Goal: Task Accomplishment & Management: Manage account settings

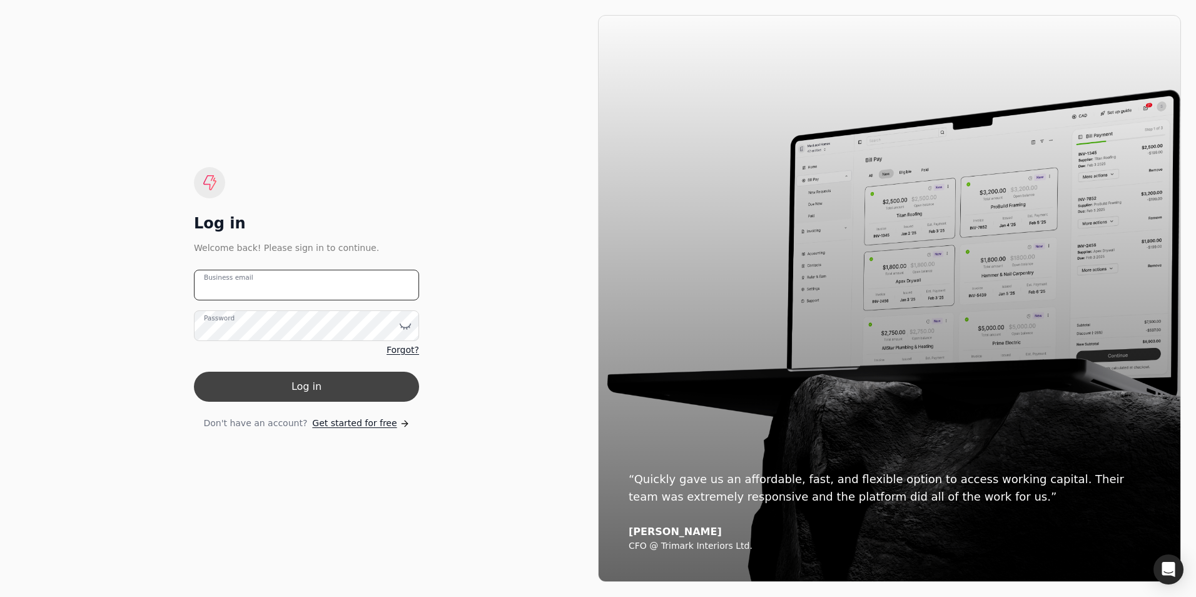
type email "[PERSON_NAME][EMAIL_ADDRESS][DOMAIN_NAME]"
click at [357, 394] on button "Log in" at bounding box center [306, 387] width 225 height 30
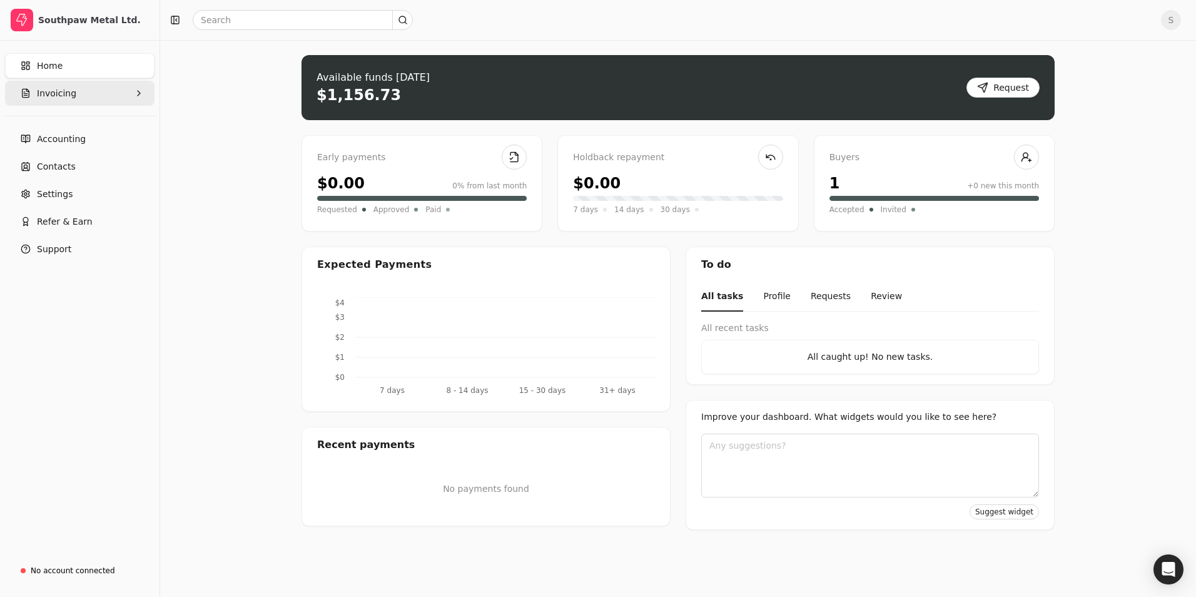
click at [63, 97] on span "Invoicing" at bounding box center [56, 93] width 39 height 13
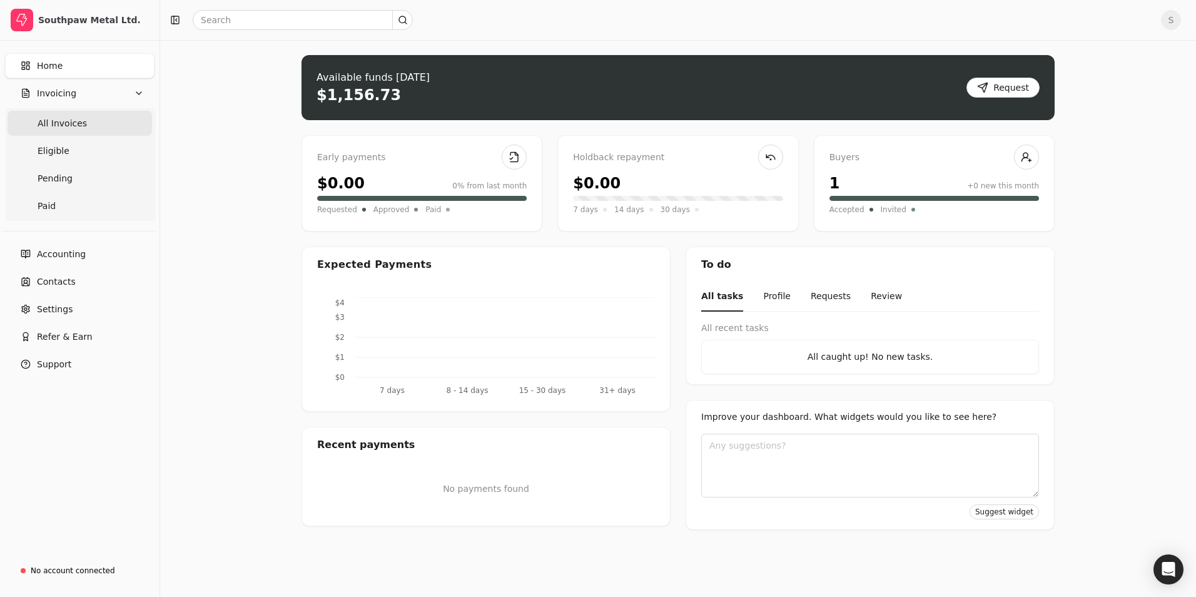
click at [37, 120] on Invoices "All Invoices" at bounding box center [80, 123] width 145 height 25
